Goal: Information Seeking & Learning: Check status

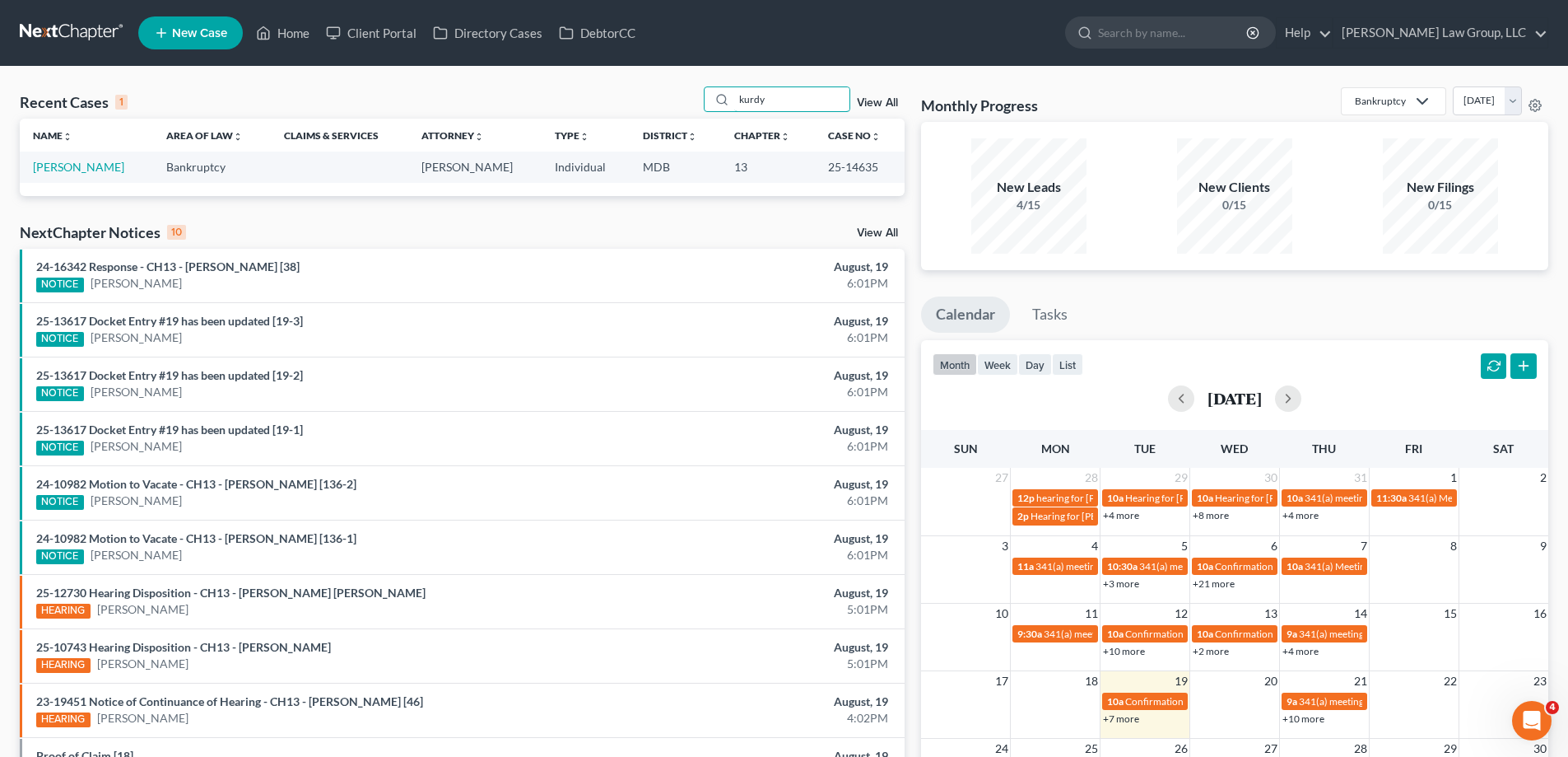
drag, startPoint x: 784, startPoint y: 107, endPoint x: 702, endPoint y: 115, distance: 82.4
click at [702, 115] on div "Recent Cases 1 kurdy View All" at bounding box center [463, 102] width 885 height 32
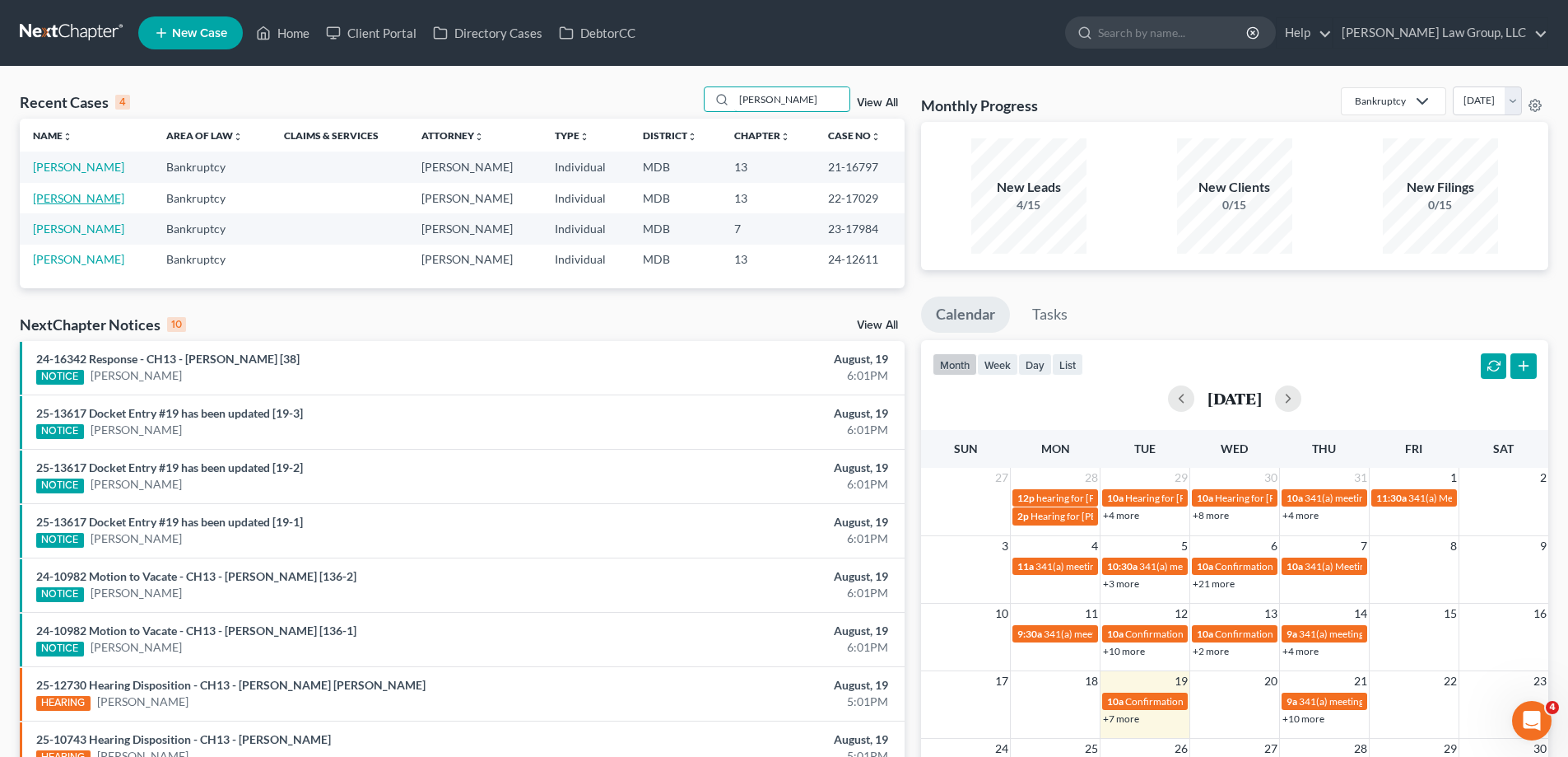
type input "[PERSON_NAME]"
click at [80, 199] on link "[PERSON_NAME]" at bounding box center [79, 198] width 91 height 14
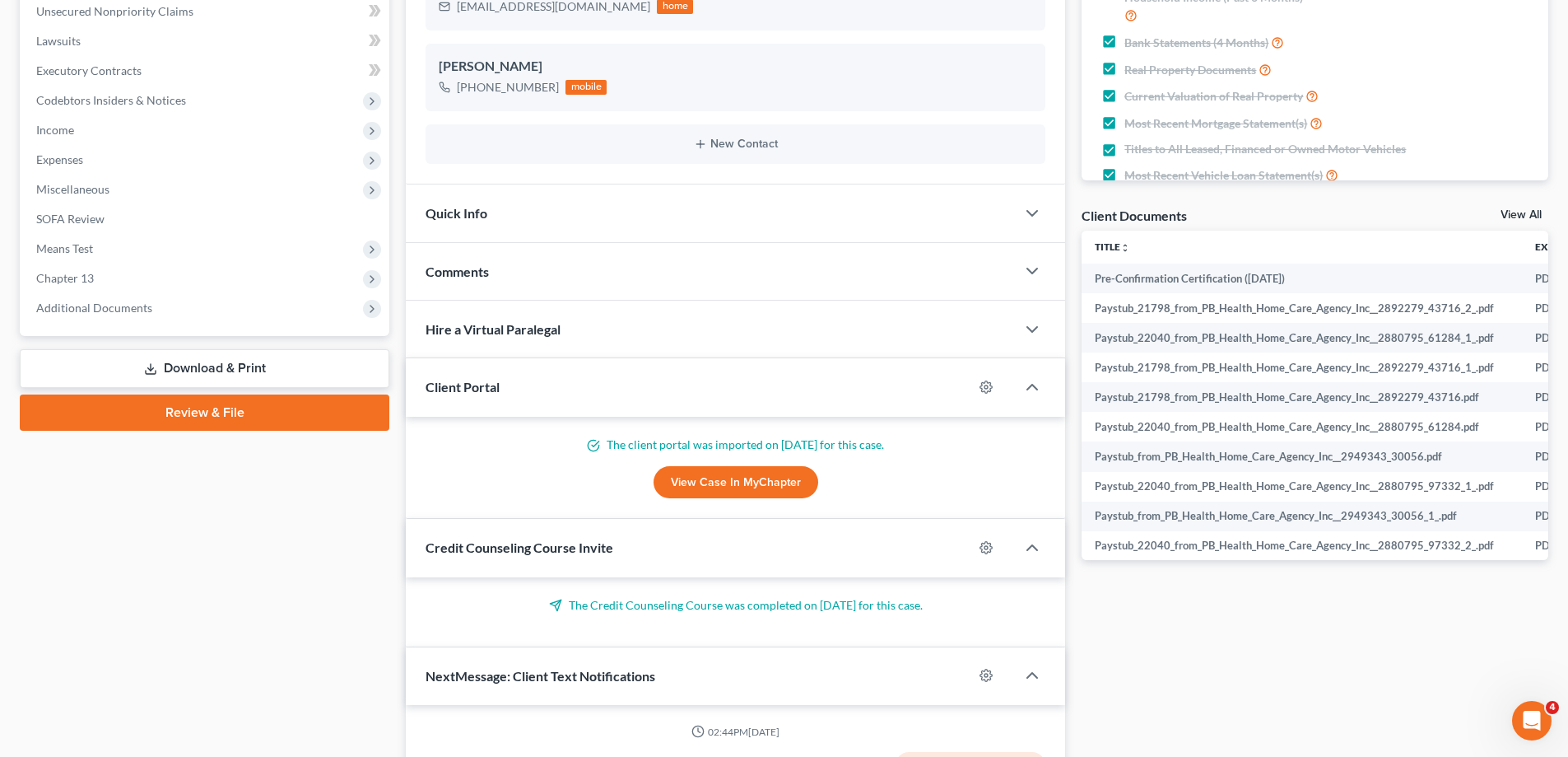
scroll to position [348, 0]
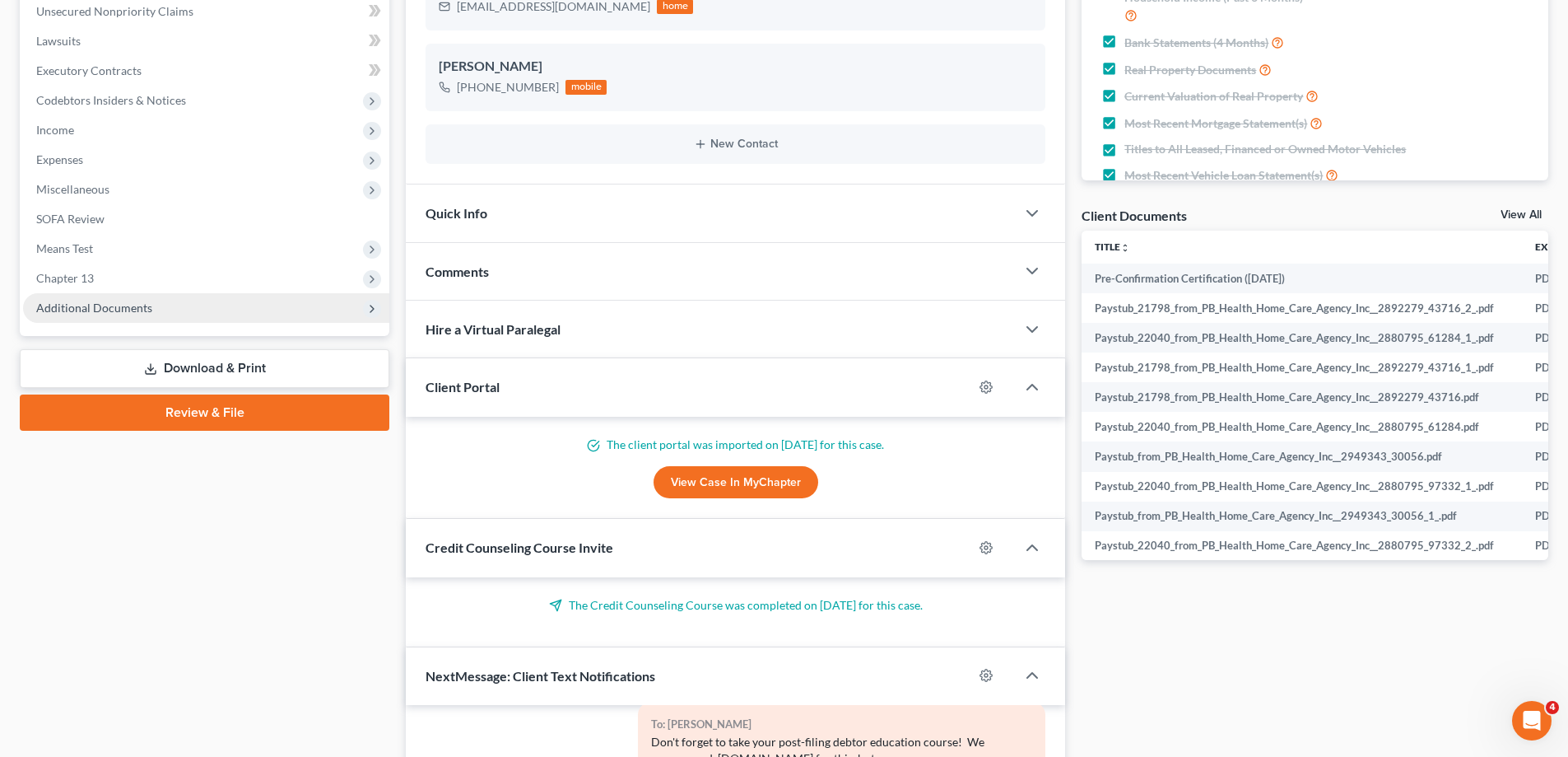
click at [205, 311] on span "Additional Documents" at bounding box center [206, 308] width 367 height 29
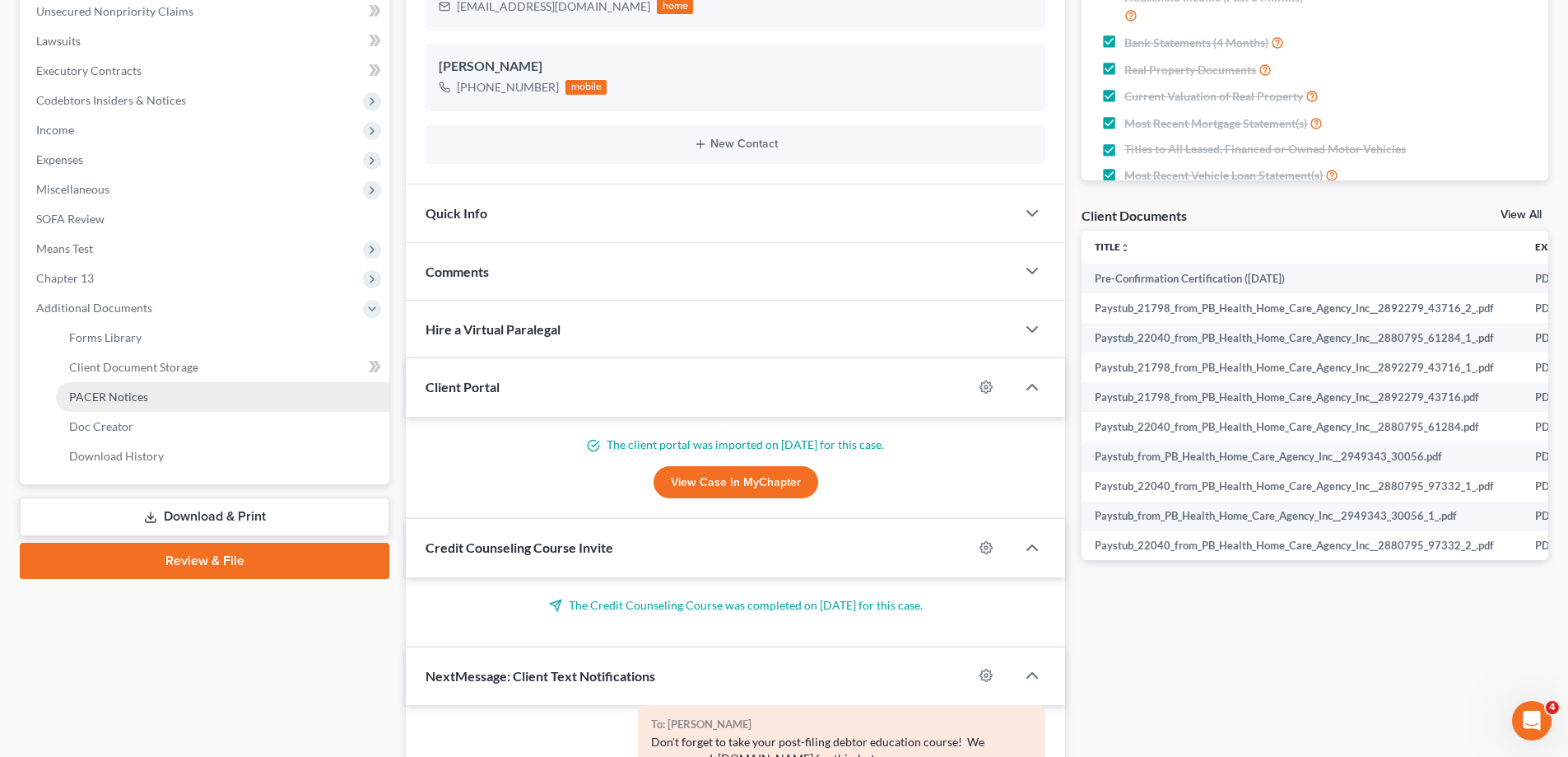
click at [170, 407] on link "PACER Notices" at bounding box center [223, 397] width 333 height 29
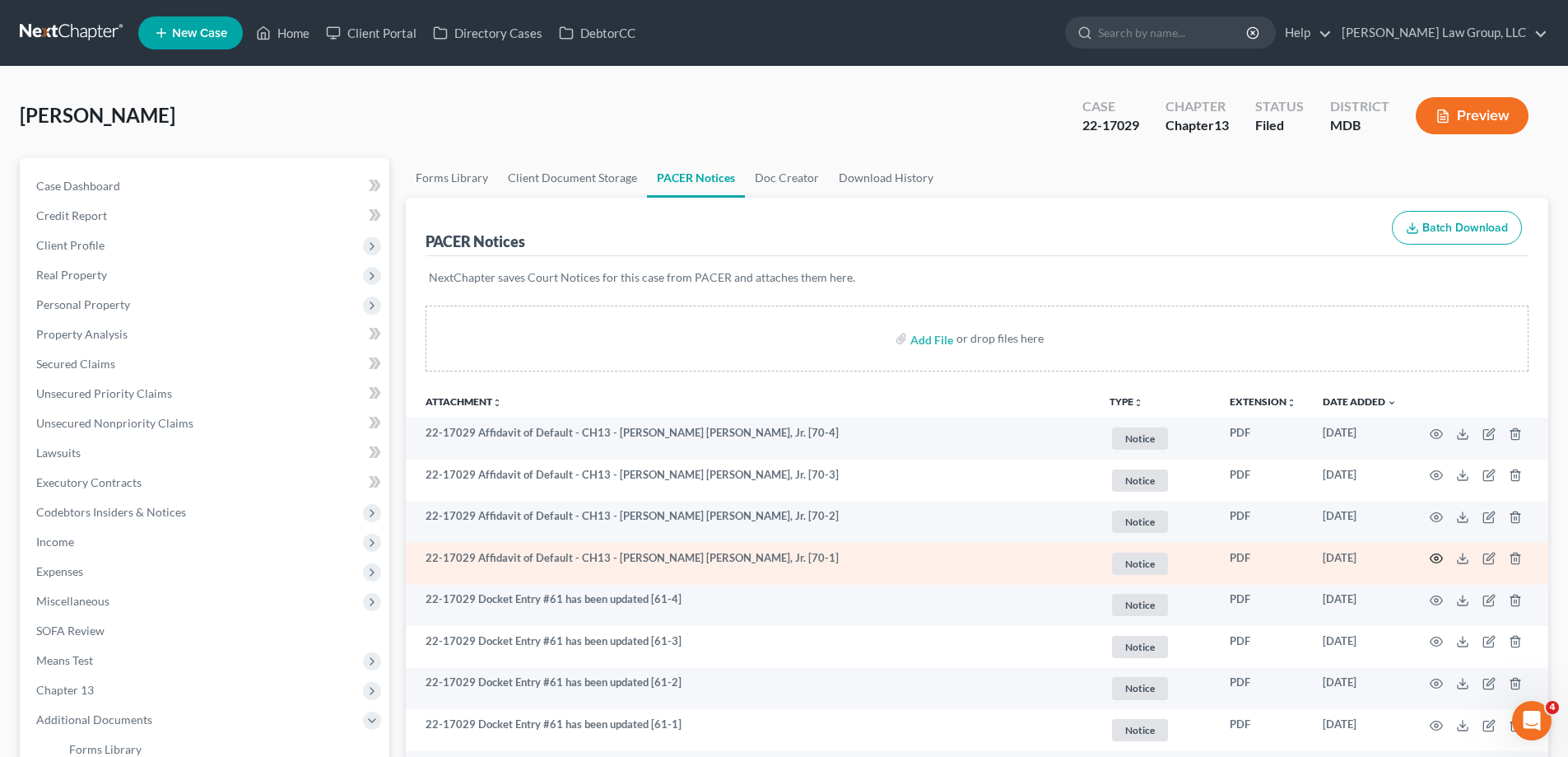
click at [1431, 558] on icon "button" at bounding box center [1437, 558] width 12 height 9
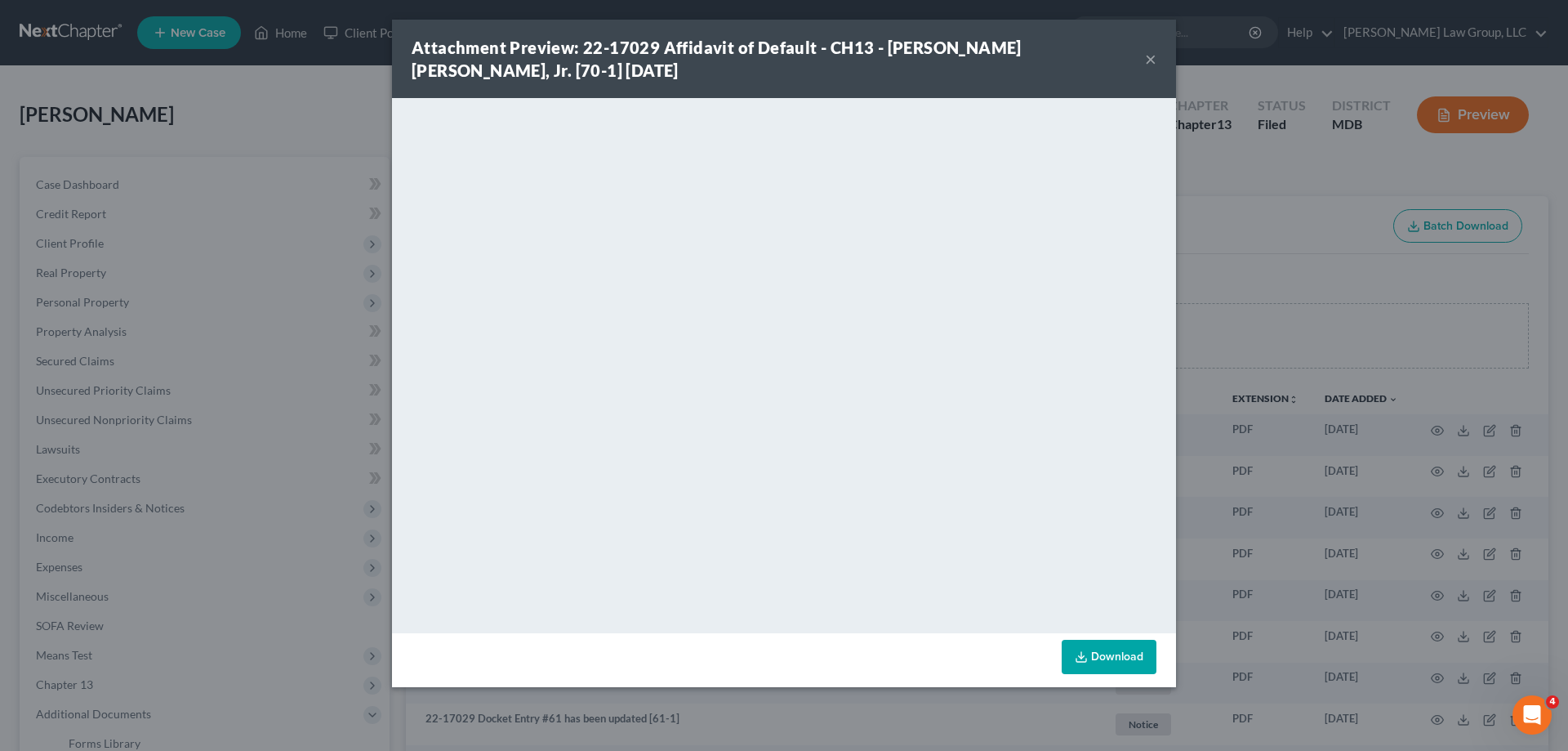
click at [1154, 54] on button "×" at bounding box center [1150, 58] width 11 height 20
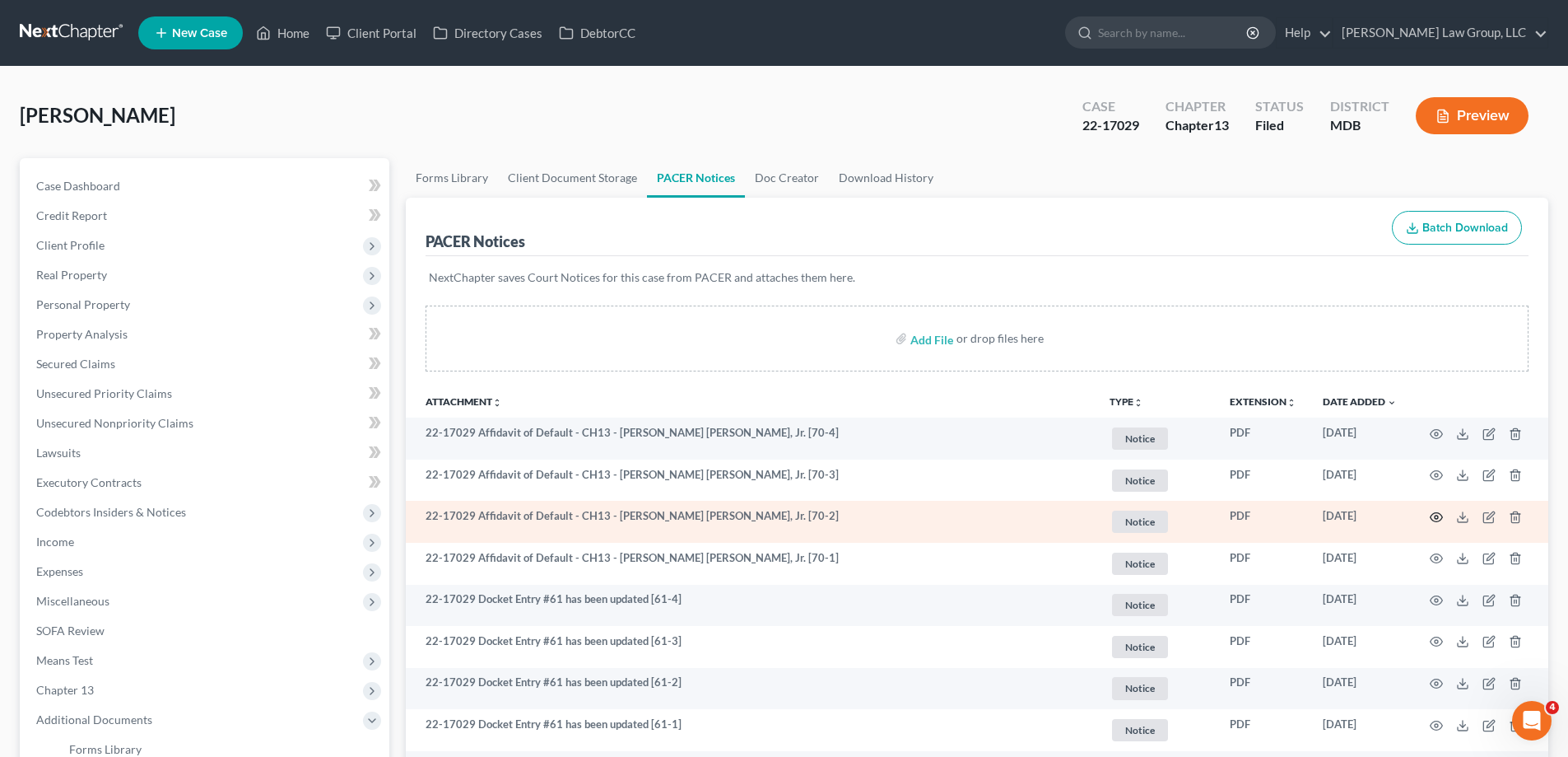
click at [1441, 516] on icon "button" at bounding box center [1436, 517] width 13 height 13
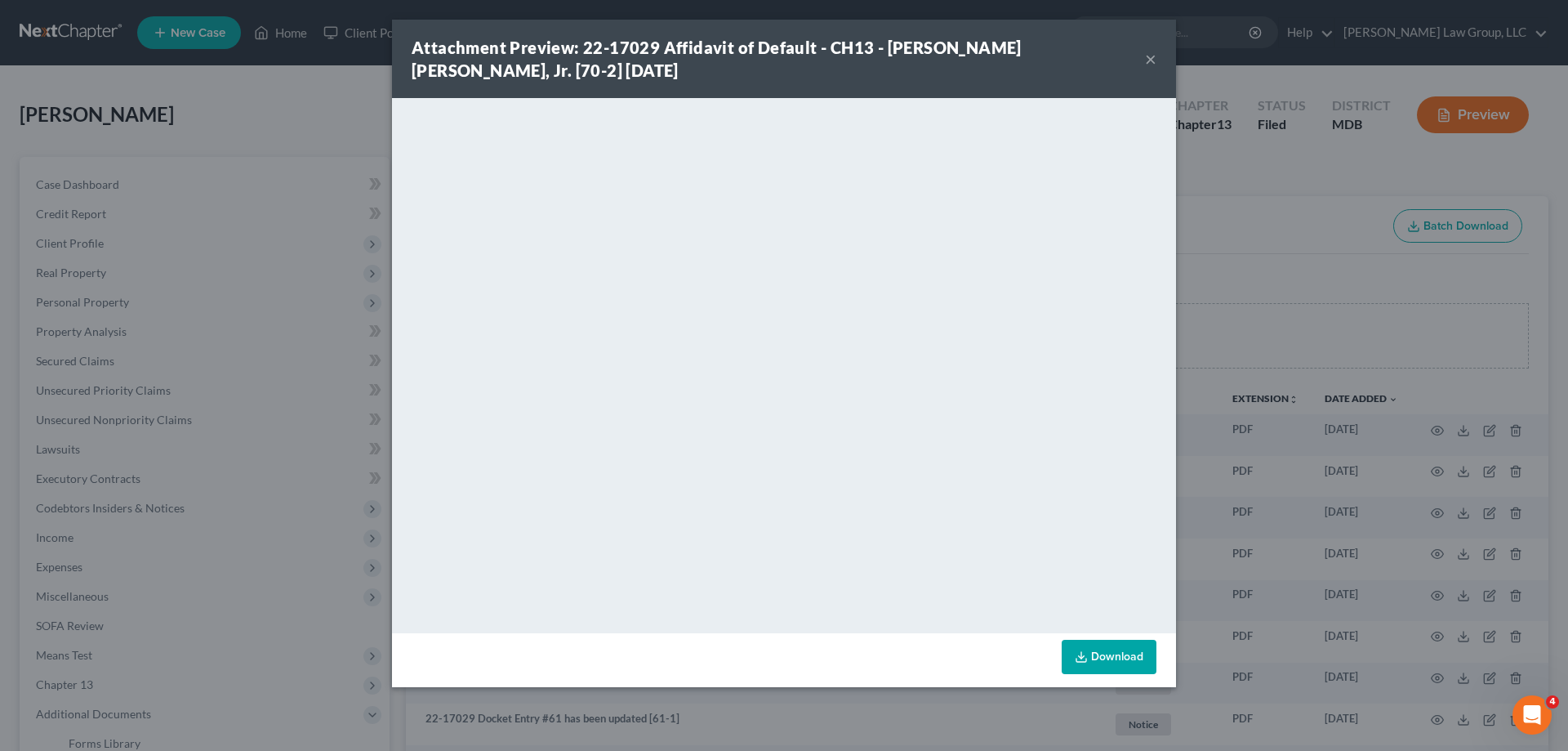
click at [1152, 56] on button "×" at bounding box center [1150, 58] width 11 height 20
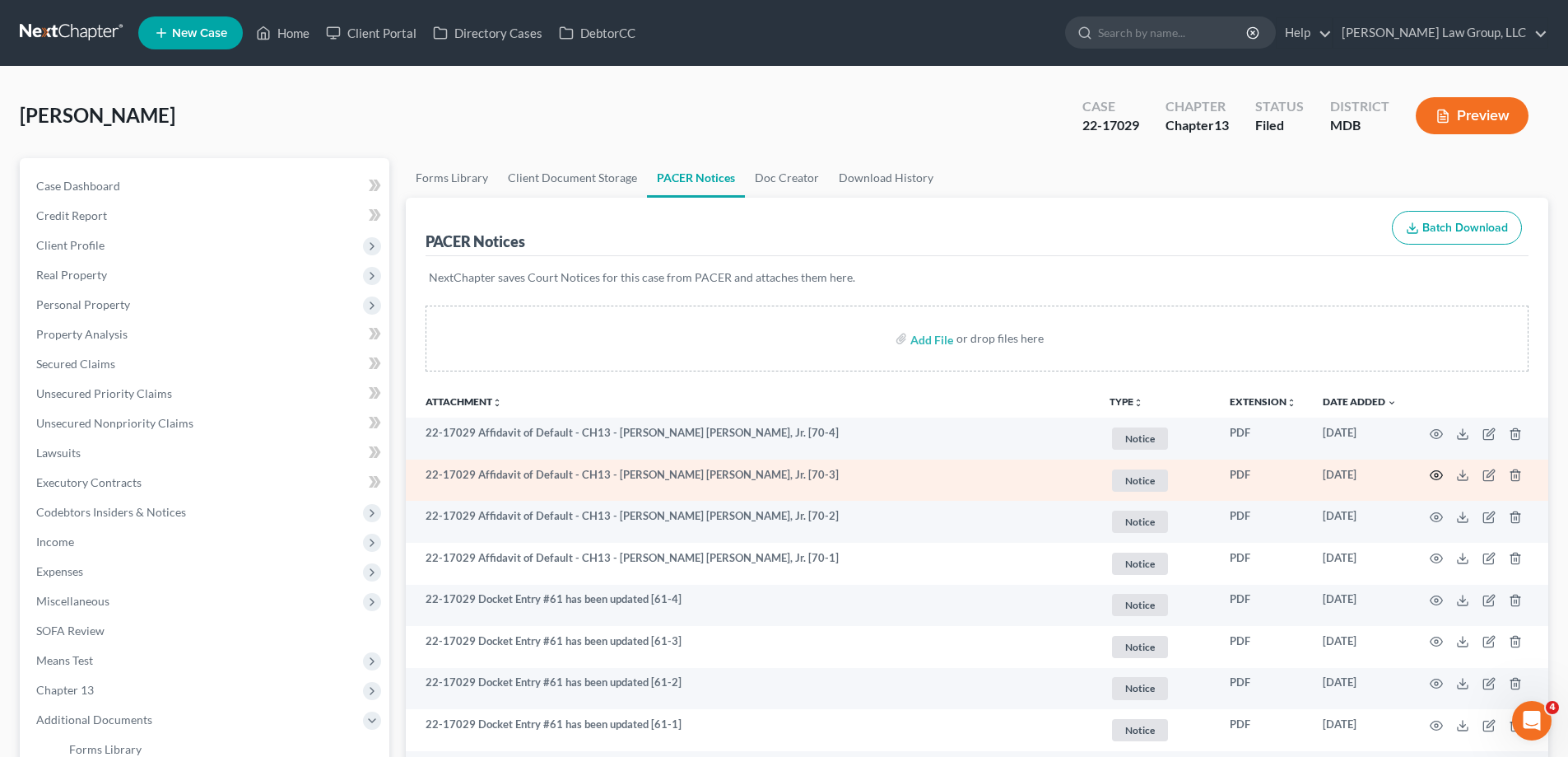
click at [1433, 476] on icon "button" at bounding box center [1436, 475] width 13 height 13
